Goal: Navigation & Orientation: Find specific page/section

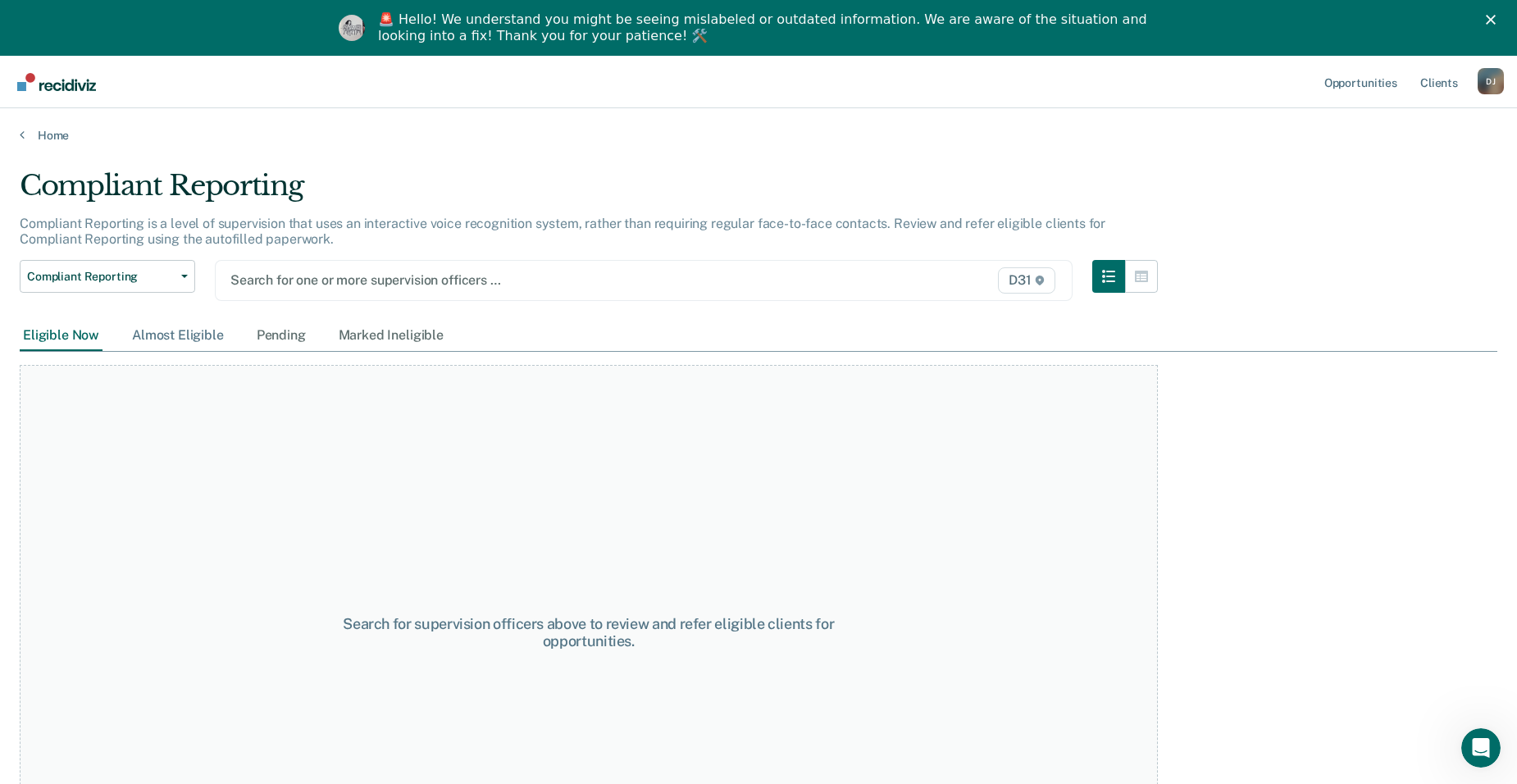
click at [193, 334] on div "Almost Eligible" at bounding box center [178, 336] width 98 height 31
click at [308, 334] on div "Eligible Now Almost Eligible Pending Marked Ineligible" at bounding box center [233, 336] width 427 height 31
click at [296, 339] on div "Pending" at bounding box center [281, 336] width 56 height 31
click at [397, 339] on div "Marked Ineligible" at bounding box center [392, 336] width 112 height 31
click at [209, 335] on div "Almost Eligible" at bounding box center [178, 336] width 98 height 31
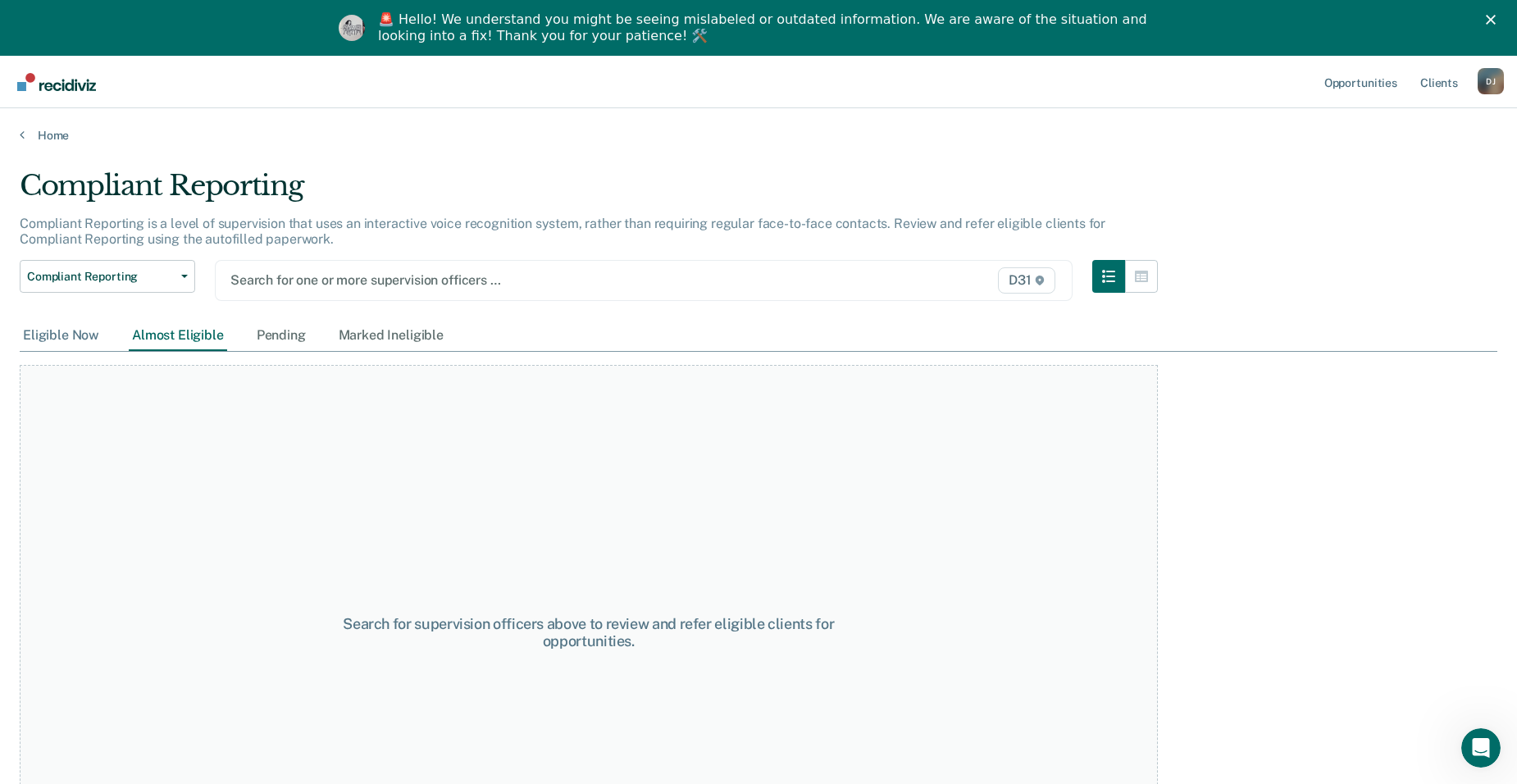
click at [87, 338] on div "Eligible Now" at bounding box center [61, 336] width 83 height 31
click at [203, 678] on div "Search for supervision officers above to review and refer eligible clients for …" at bounding box center [588, 632] width 1138 height 535
